Goal: Find specific page/section: Find specific page/section

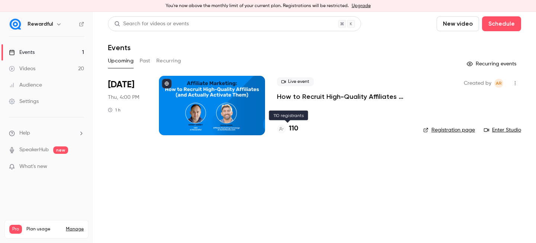
click at [297, 128] on h4 "110" at bounding box center [293, 129] width 9 height 10
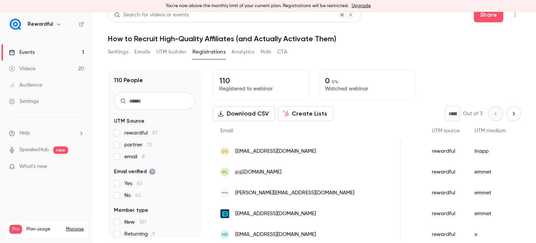
click at [38, 50] on link "Events 1" at bounding box center [46, 52] width 93 height 16
